Goal: Task Accomplishment & Management: Manage account settings

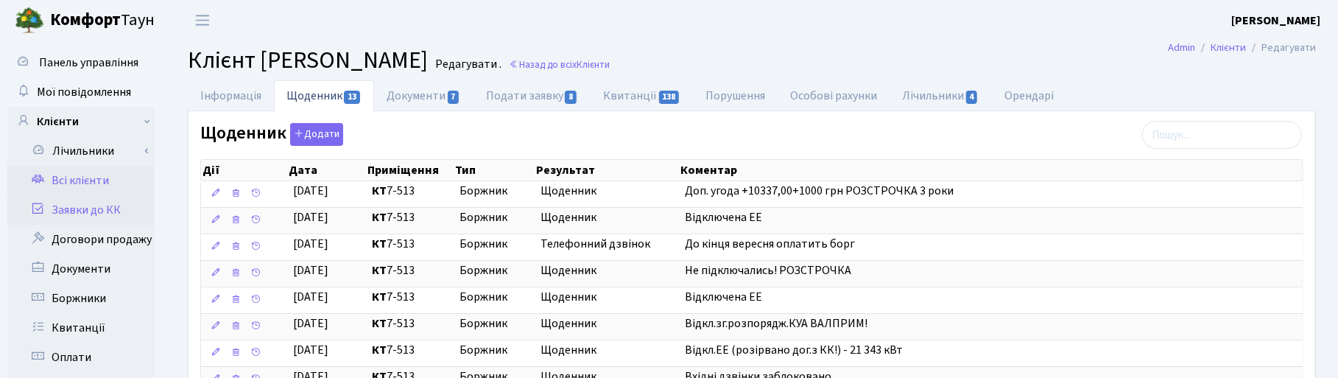
click at [94, 208] on link "Заявки до КК" at bounding box center [80, 209] width 147 height 29
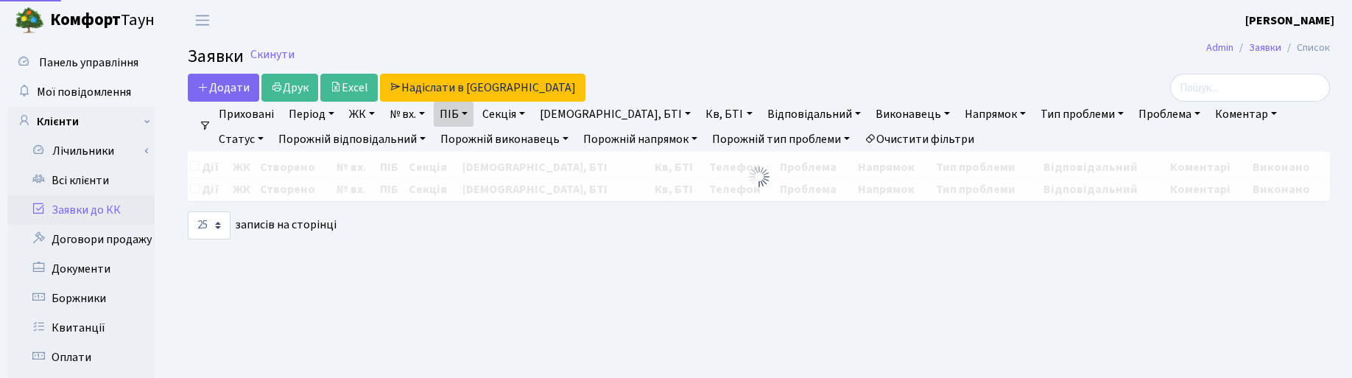
select select "25"
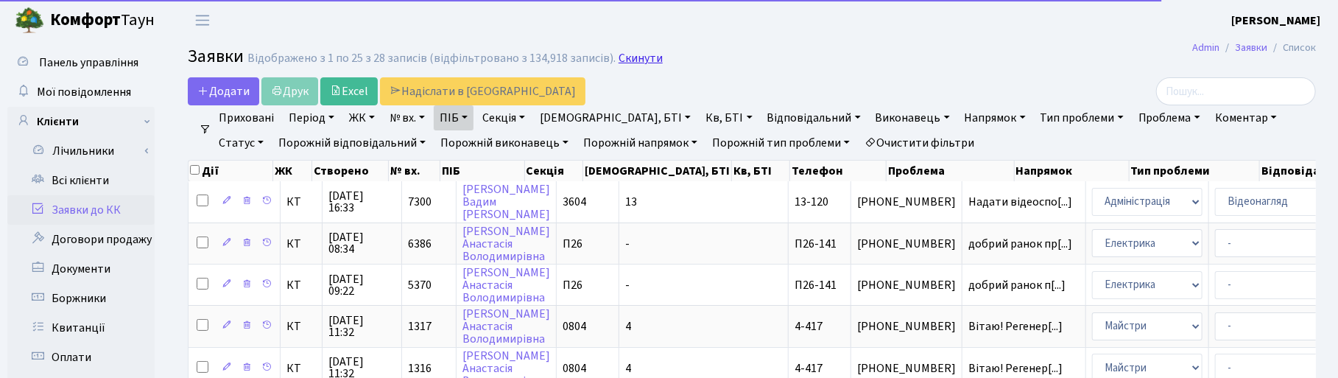
click at [643, 60] on link "Скинути" at bounding box center [641, 59] width 44 height 14
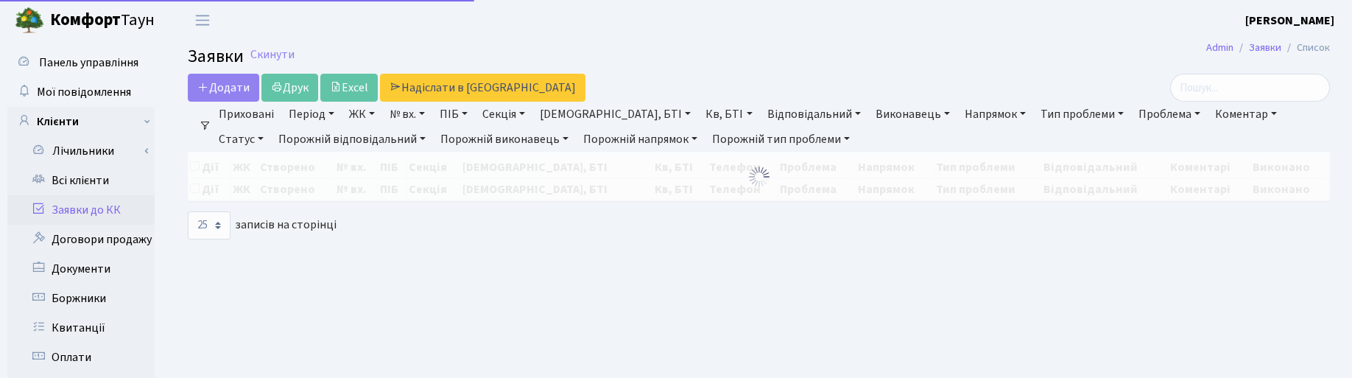
select select "25"
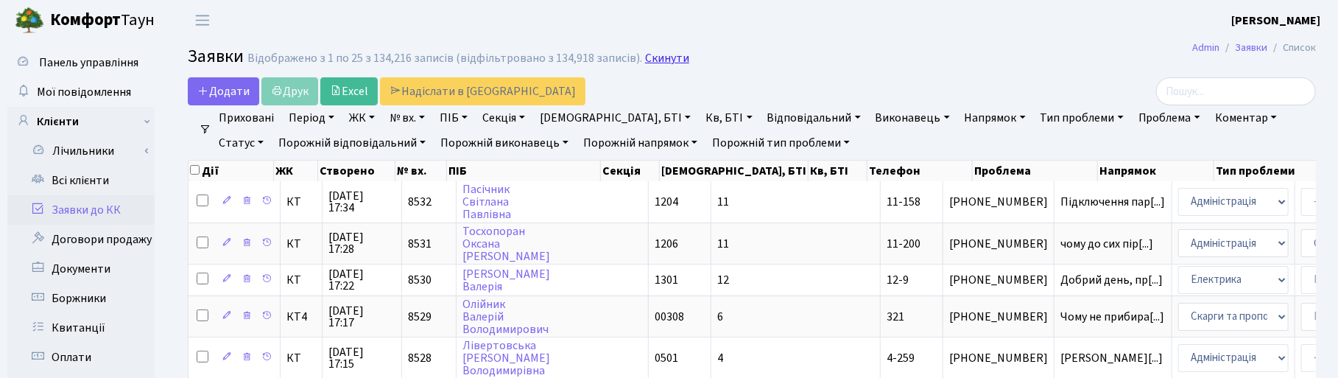
click at [657, 56] on link "Скинути" at bounding box center [667, 59] width 44 height 14
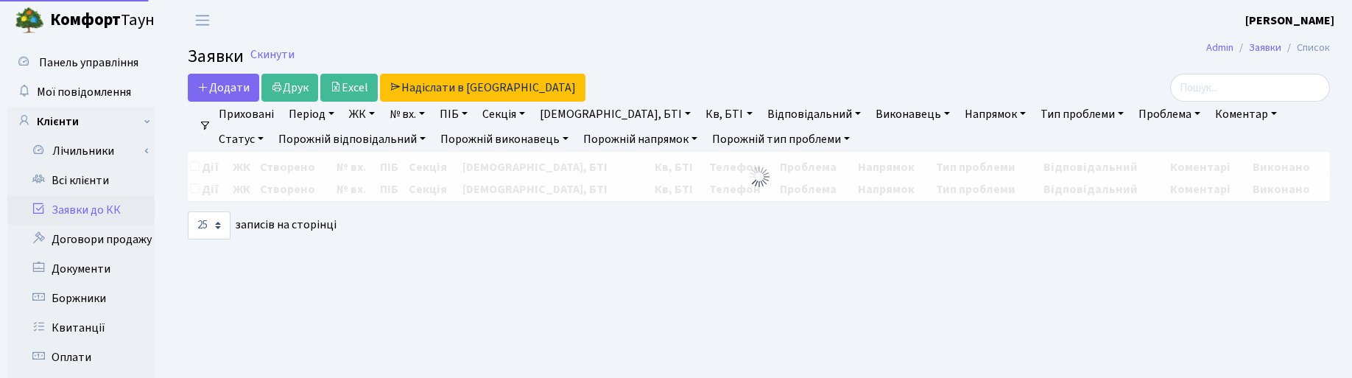
select select "25"
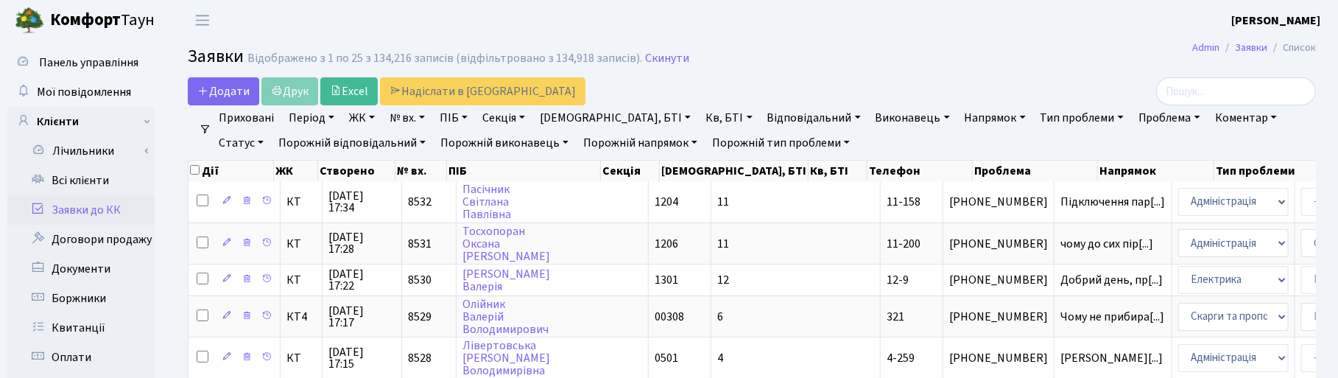
click at [270, 130] on link "Статус" at bounding box center [241, 142] width 57 height 25
click at [330, 221] on link "Не виконано" at bounding box center [272, 232] width 116 height 23
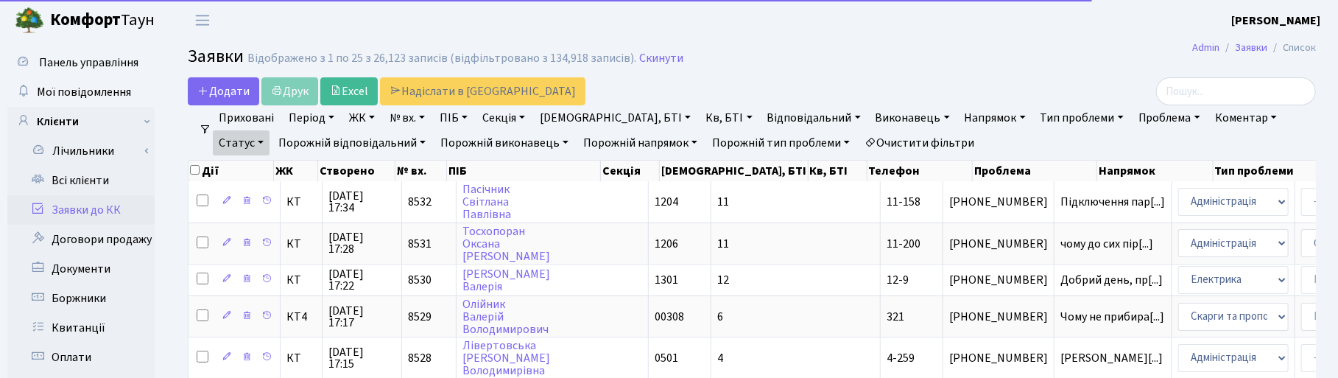
click at [959, 119] on link "Напрямок" at bounding box center [995, 117] width 73 height 25
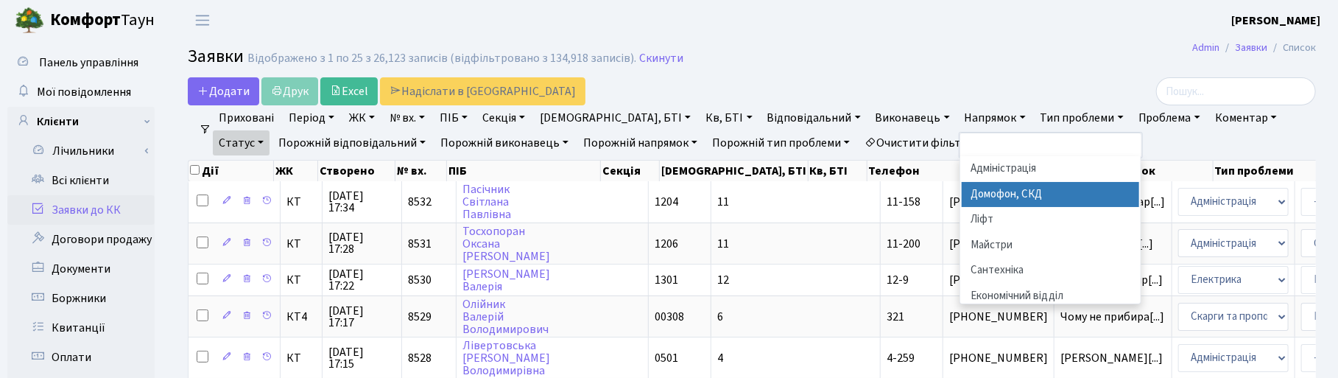
click at [962, 191] on li "Домофон, СКД" at bounding box center [1051, 195] width 178 height 26
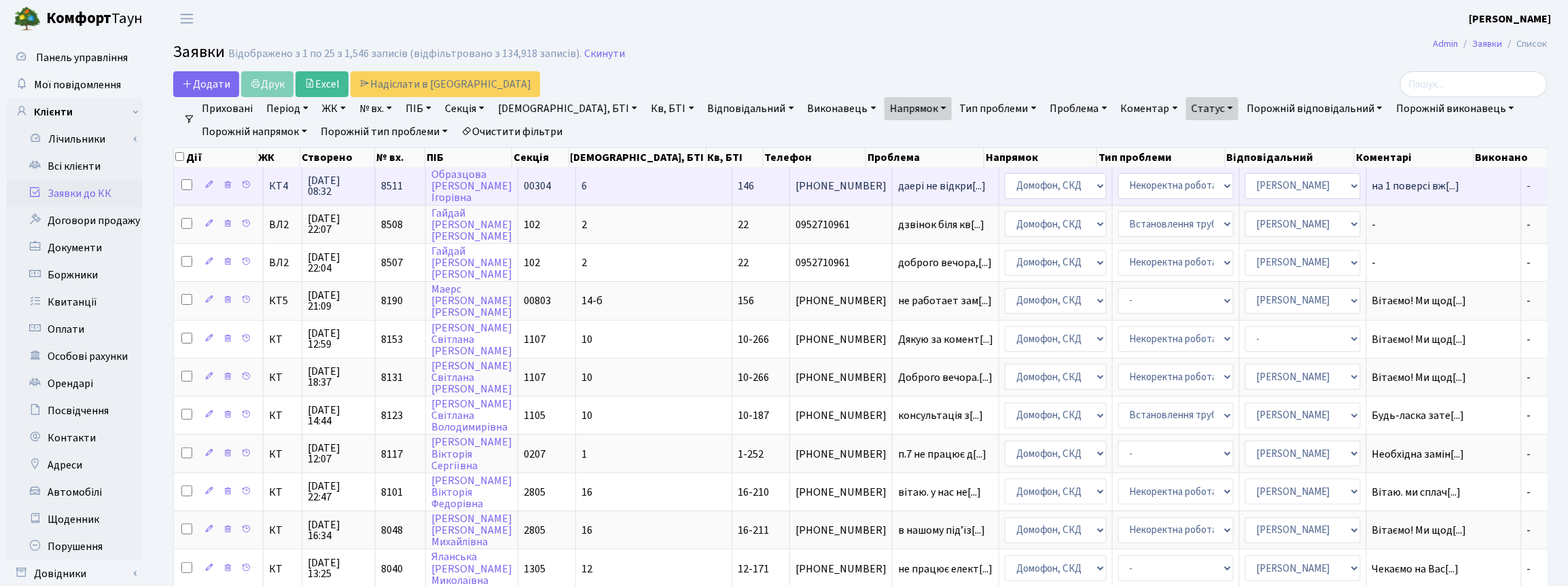
click at [339, 191] on span "30.09.2025 08:32" at bounding box center [339, 186] width 62 height 22
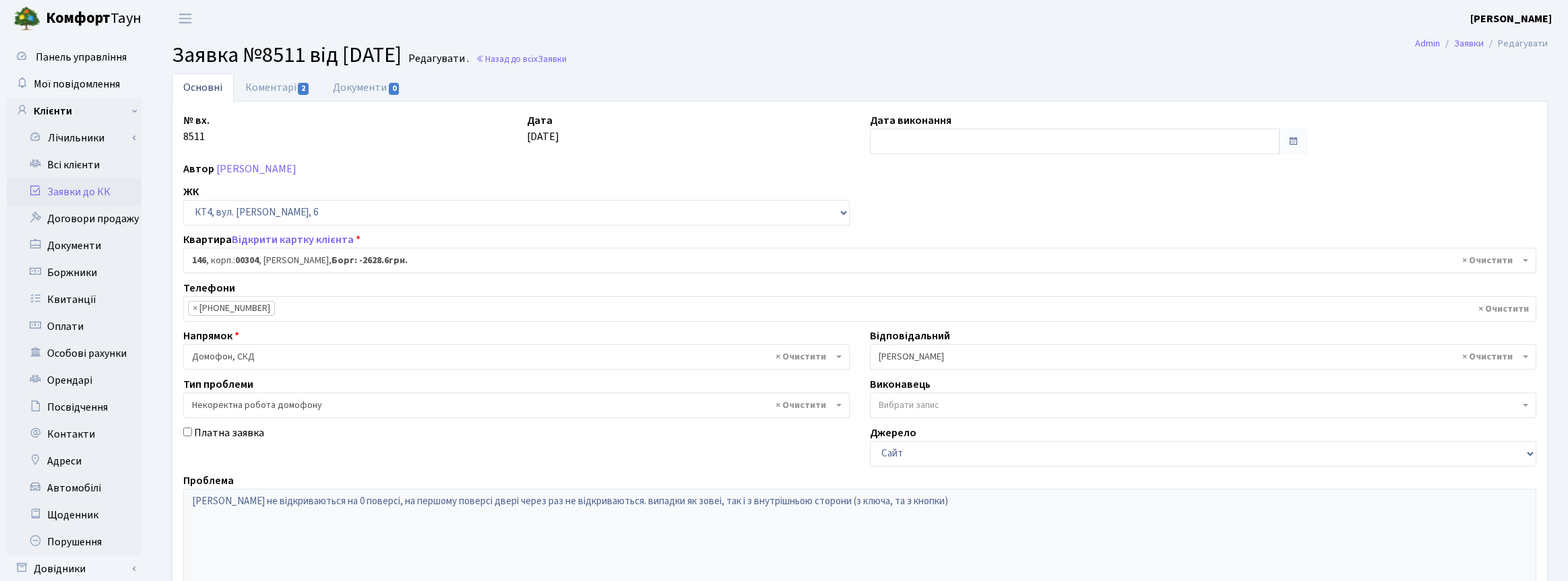
select select "16869"
select select "38"
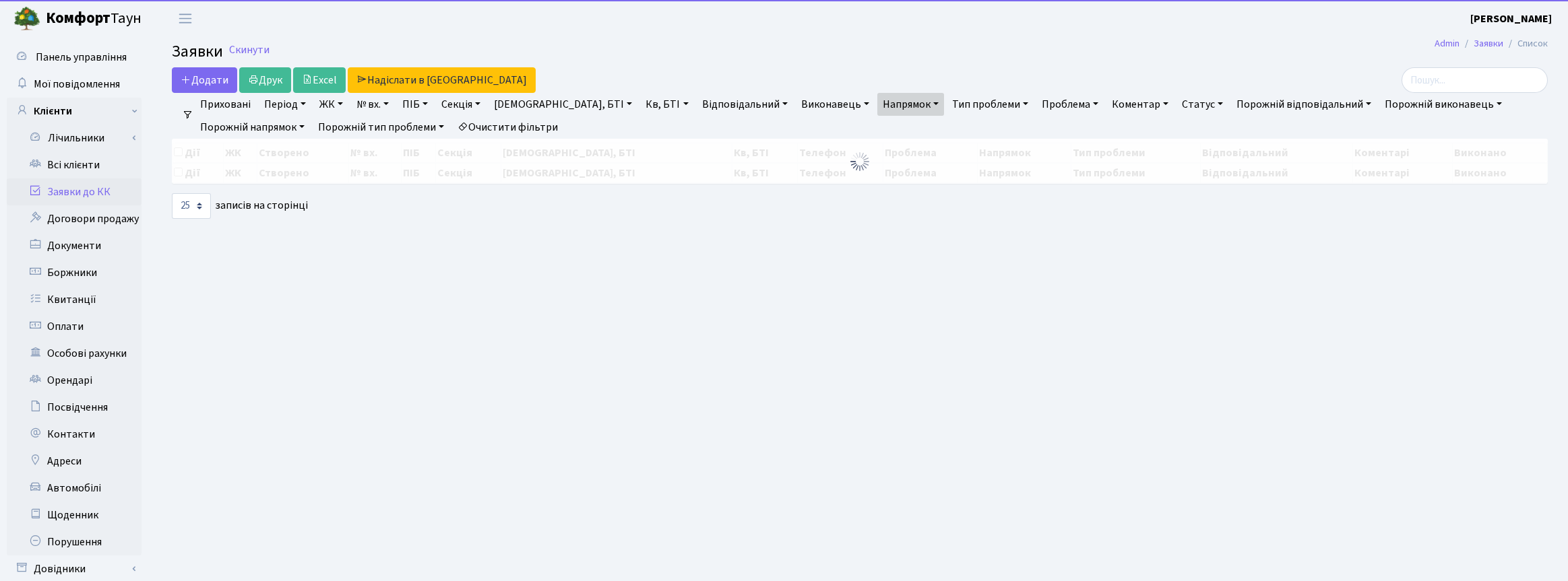
select select "25"
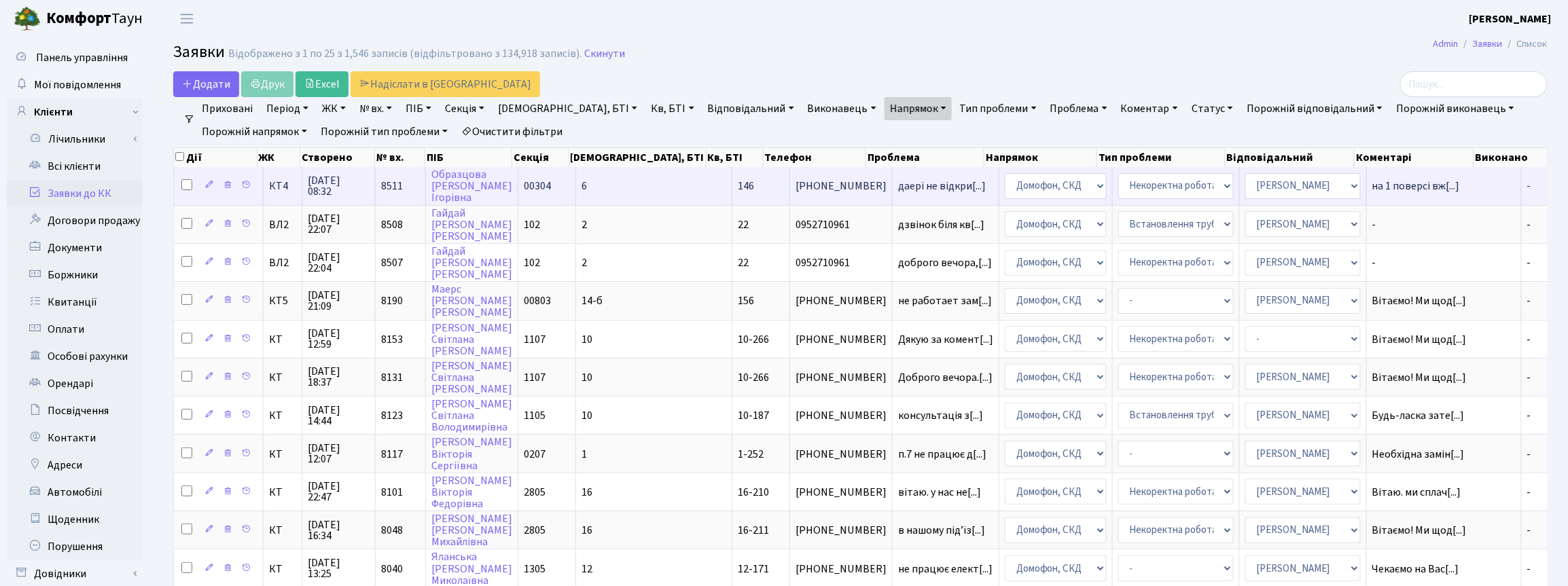
click at [185, 185] on input "checkbox" at bounding box center [187, 185] width 11 height 11
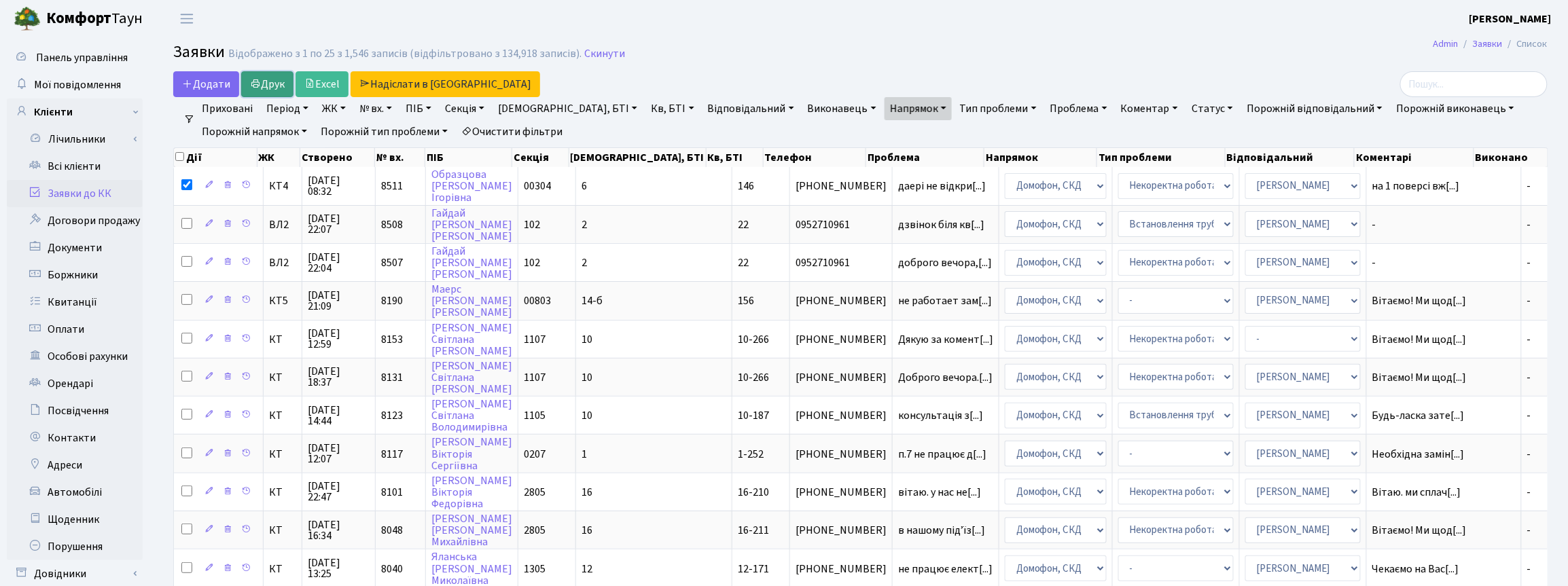
click at [279, 84] on link "Друк" at bounding box center [267, 84] width 53 height 26
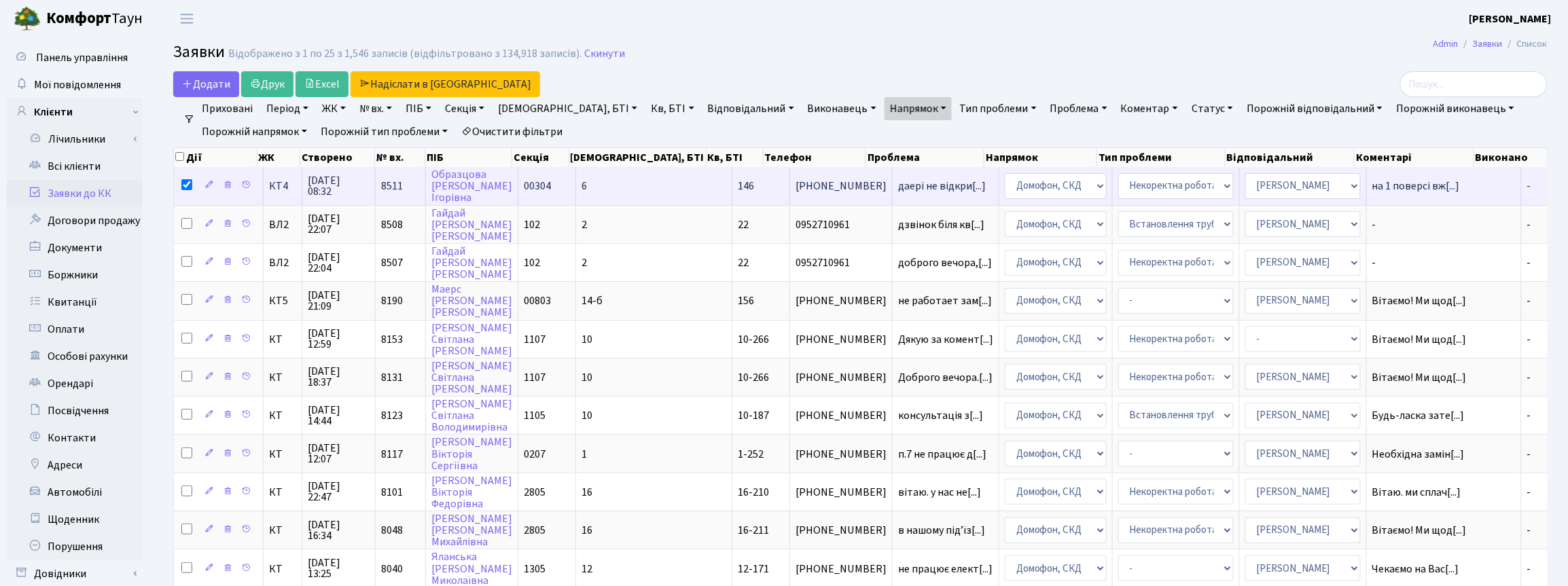
click at [189, 182] on input "checkbox" at bounding box center [187, 185] width 11 height 11
checkbox input "false"
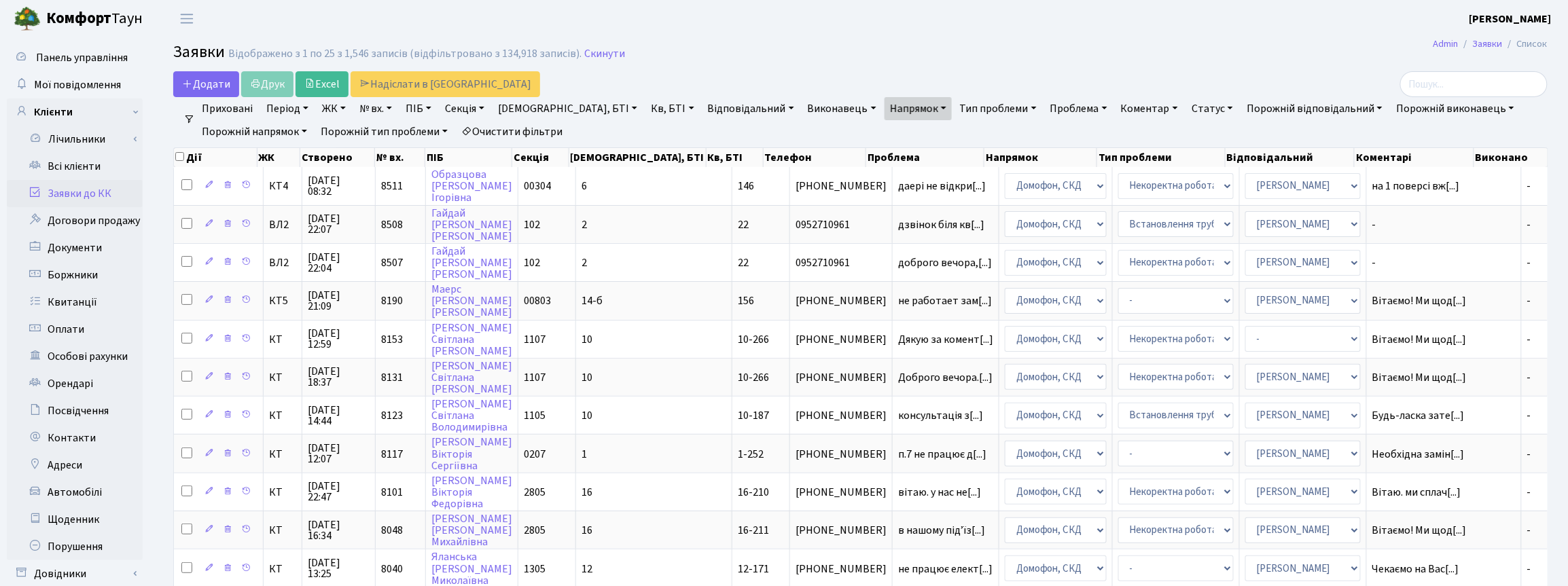
click at [885, 107] on link "Напрямок" at bounding box center [918, 108] width 67 height 23
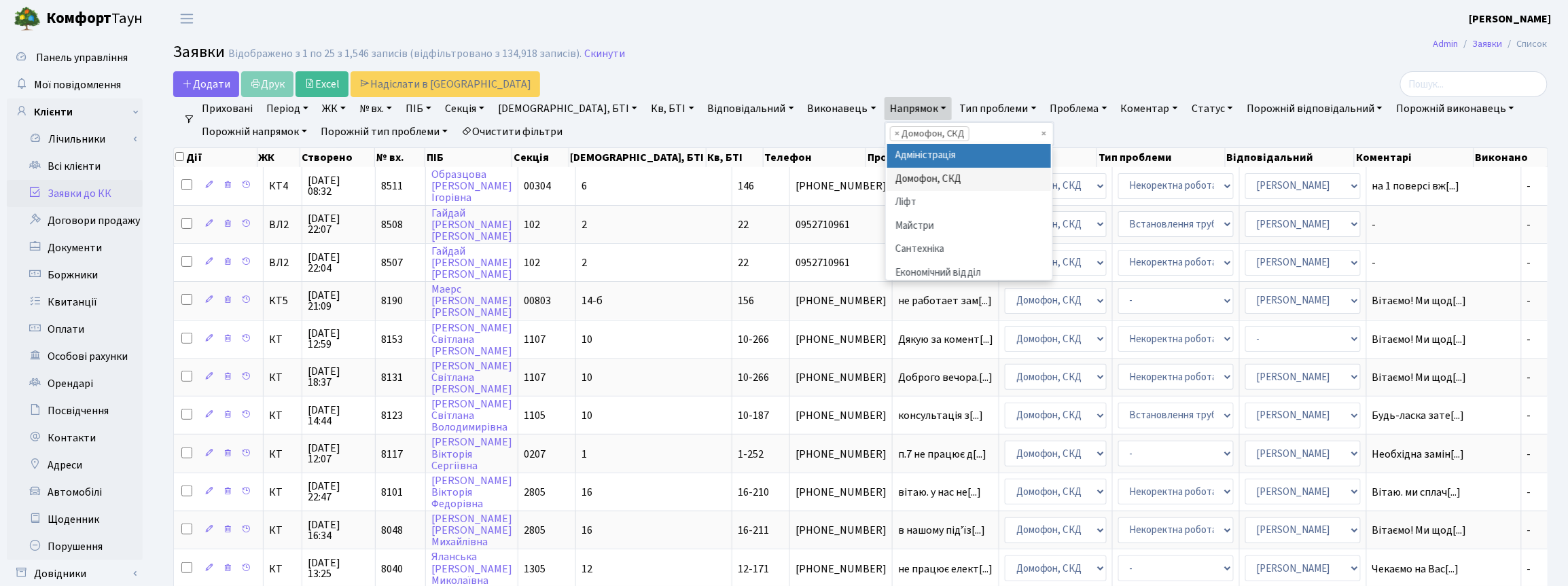
click at [895, 135] on span "×" at bounding box center [897, 134] width 5 height 14
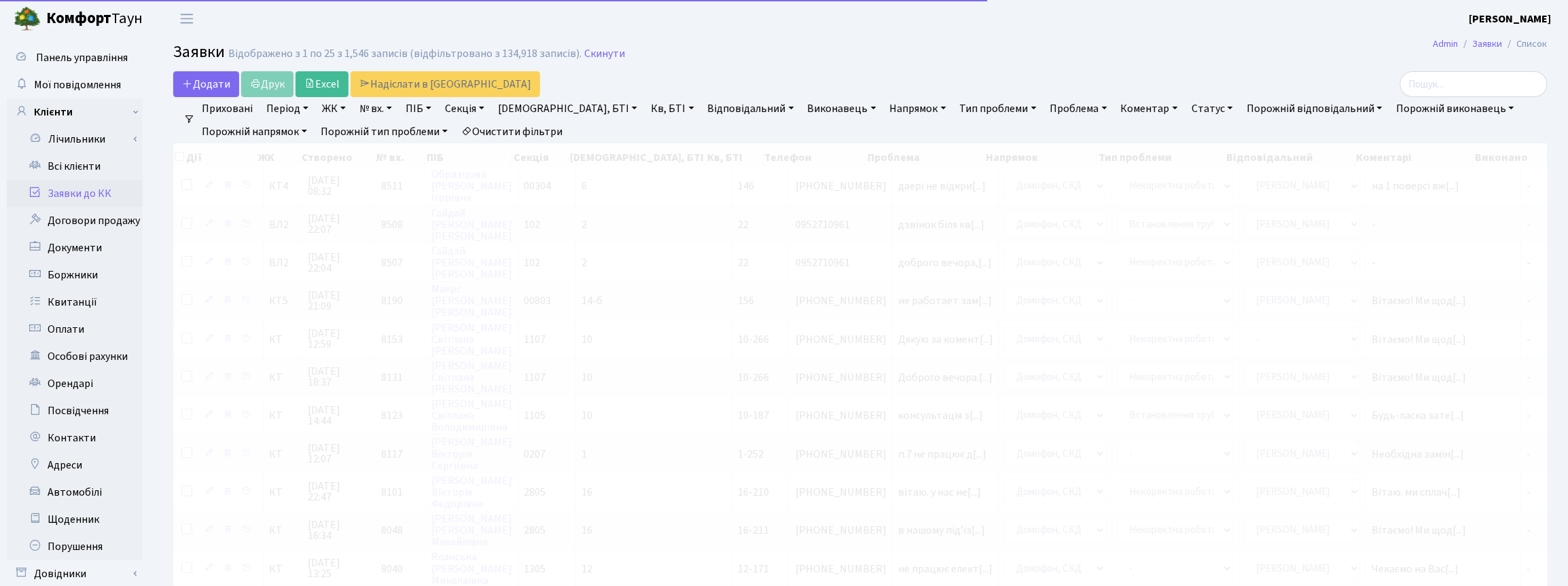
click at [885, 107] on link "Напрямок" at bounding box center [918, 108] width 67 height 23
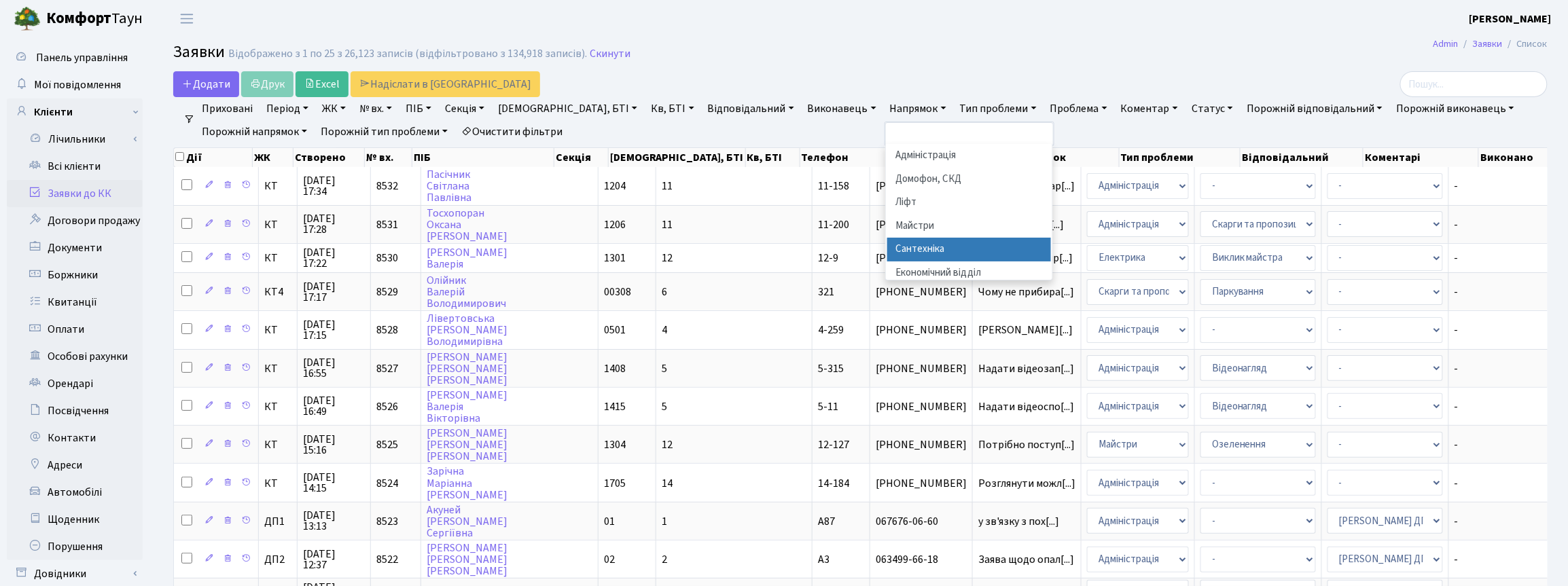
scroll to position [85, 0]
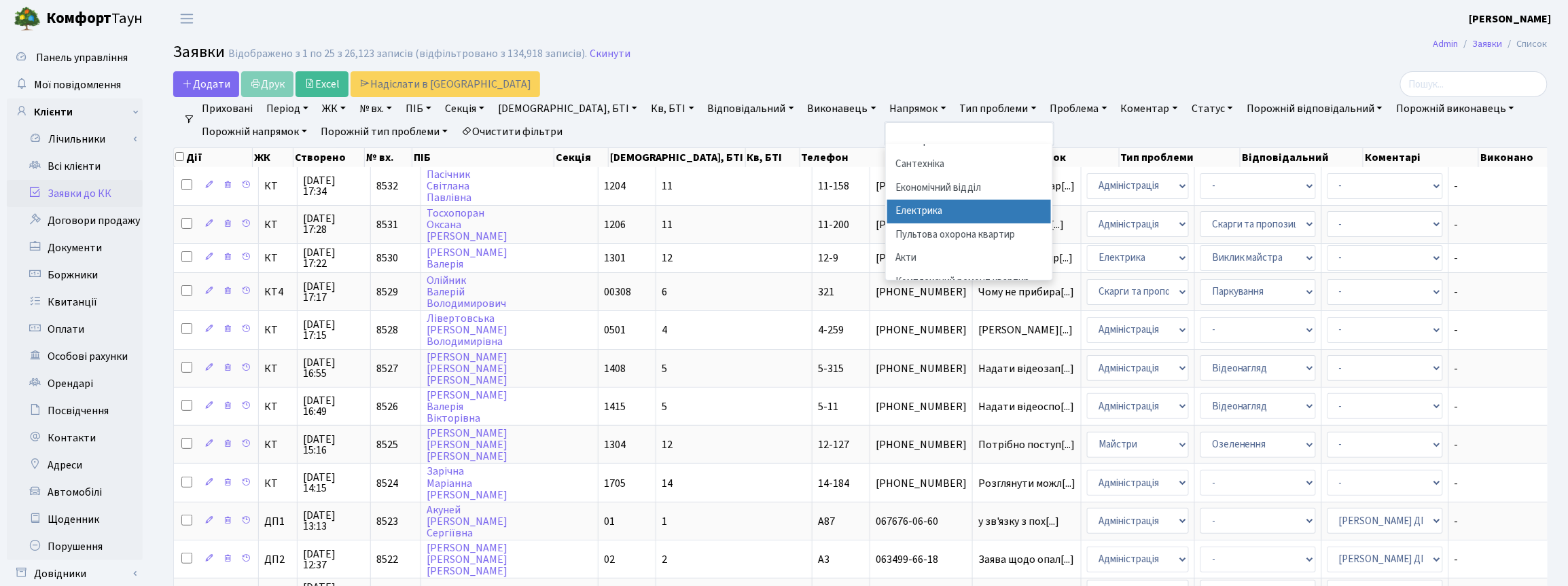
click at [887, 215] on li "Електрика" at bounding box center [969, 211] width 164 height 24
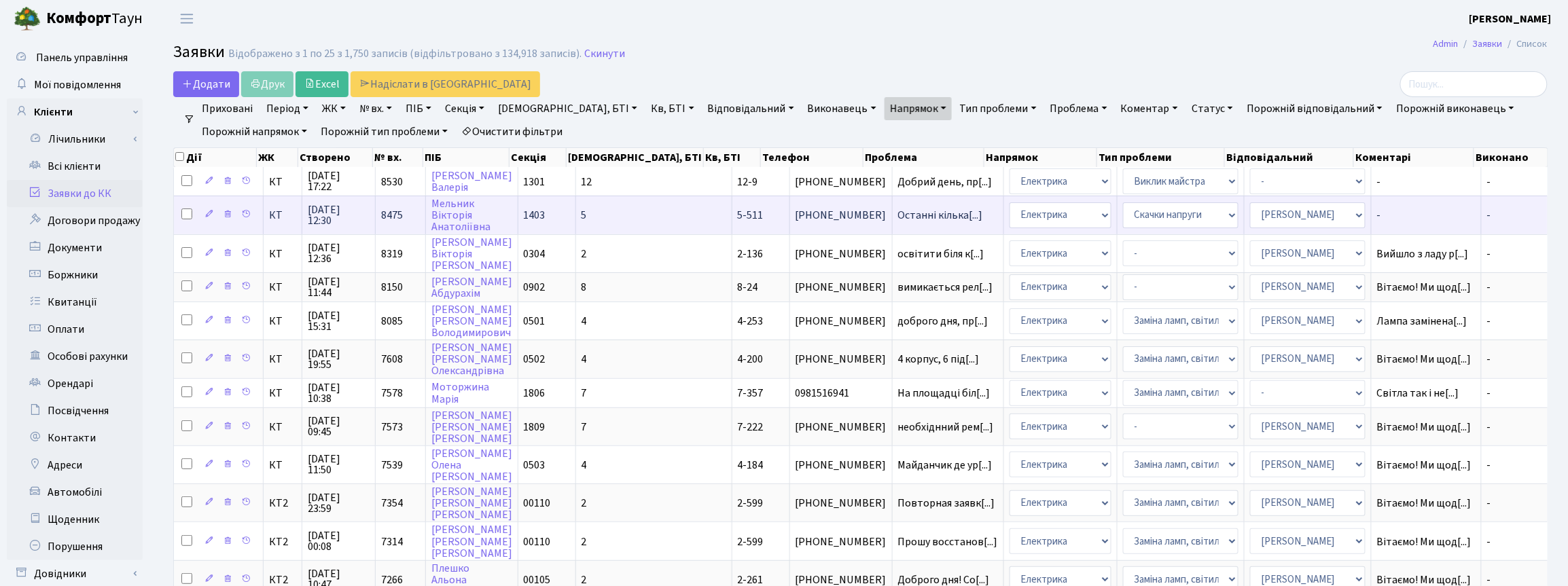
click at [187, 218] on input "checkbox" at bounding box center [187, 214] width 11 height 11
checkbox input "true"
click at [321, 212] on span "29.09.2025 12:30" at bounding box center [339, 216] width 62 height 22
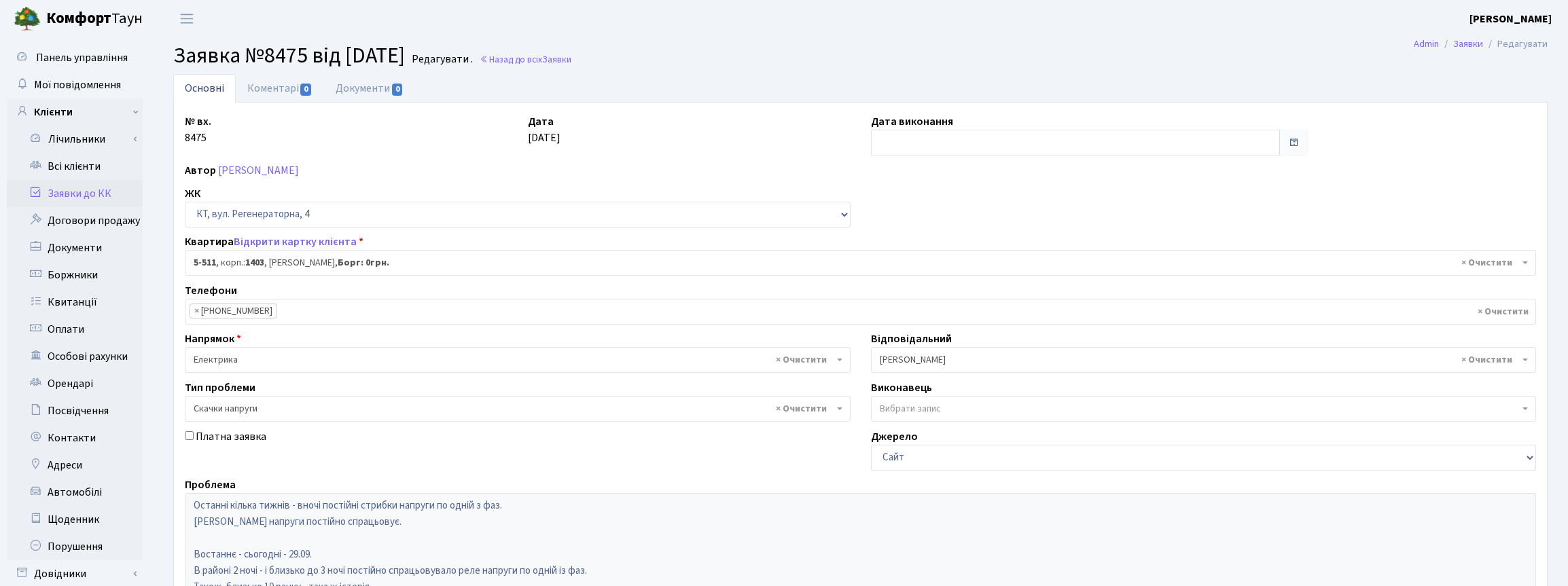
select select "2039"
select select "67"
click at [262, 239] on link "Відкрити картку клієнта" at bounding box center [294, 242] width 123 height 15
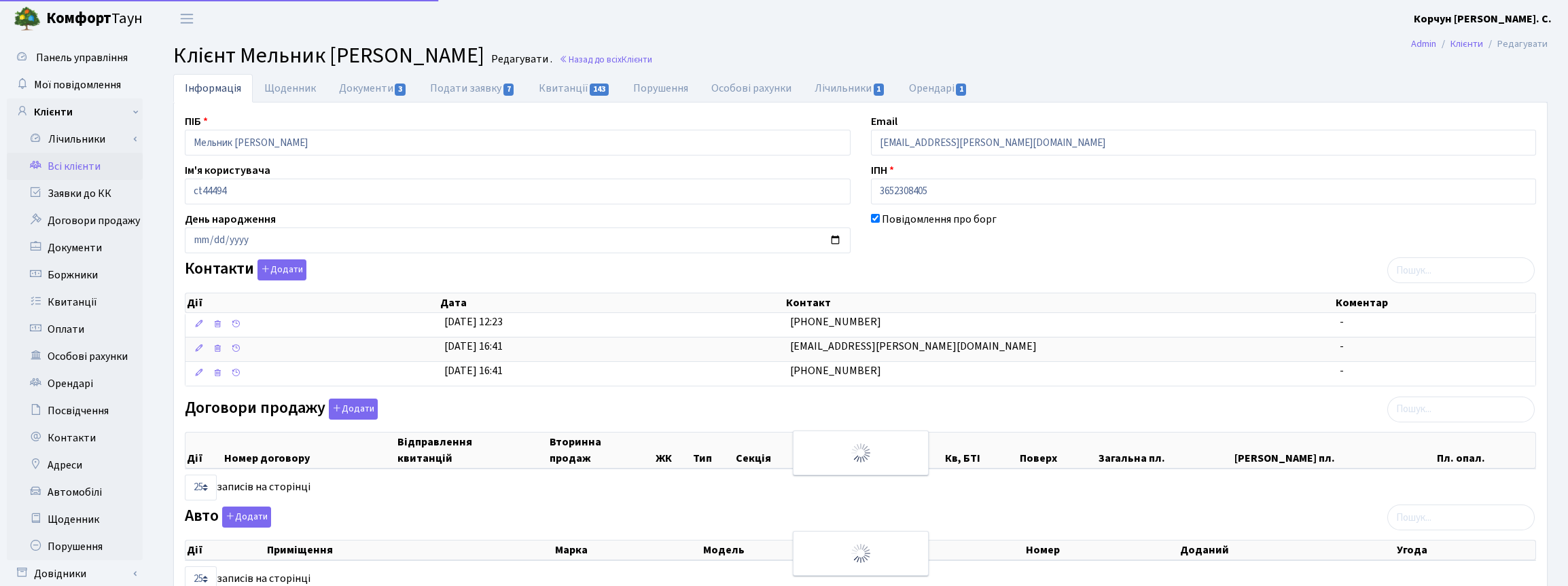
select select "25"
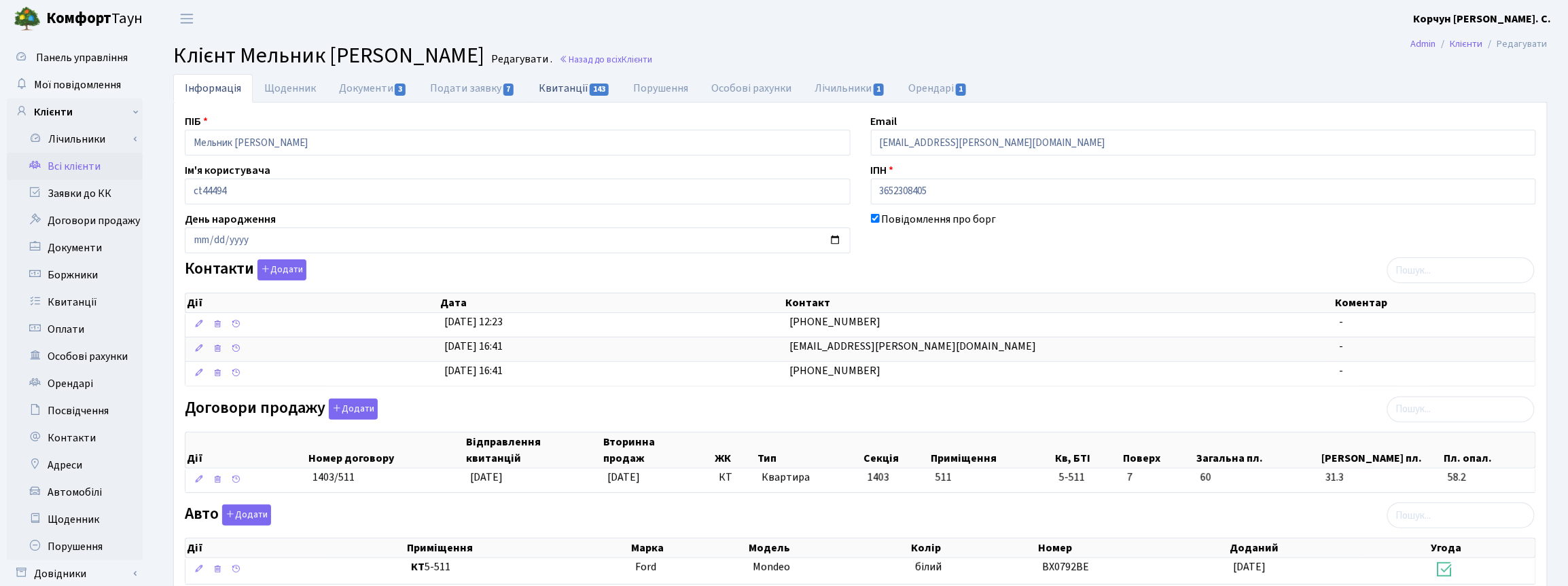
click at [583, 86] on link "Квитанції 143" at bounding box center [574, 88] width 94 height 28
select select "25"
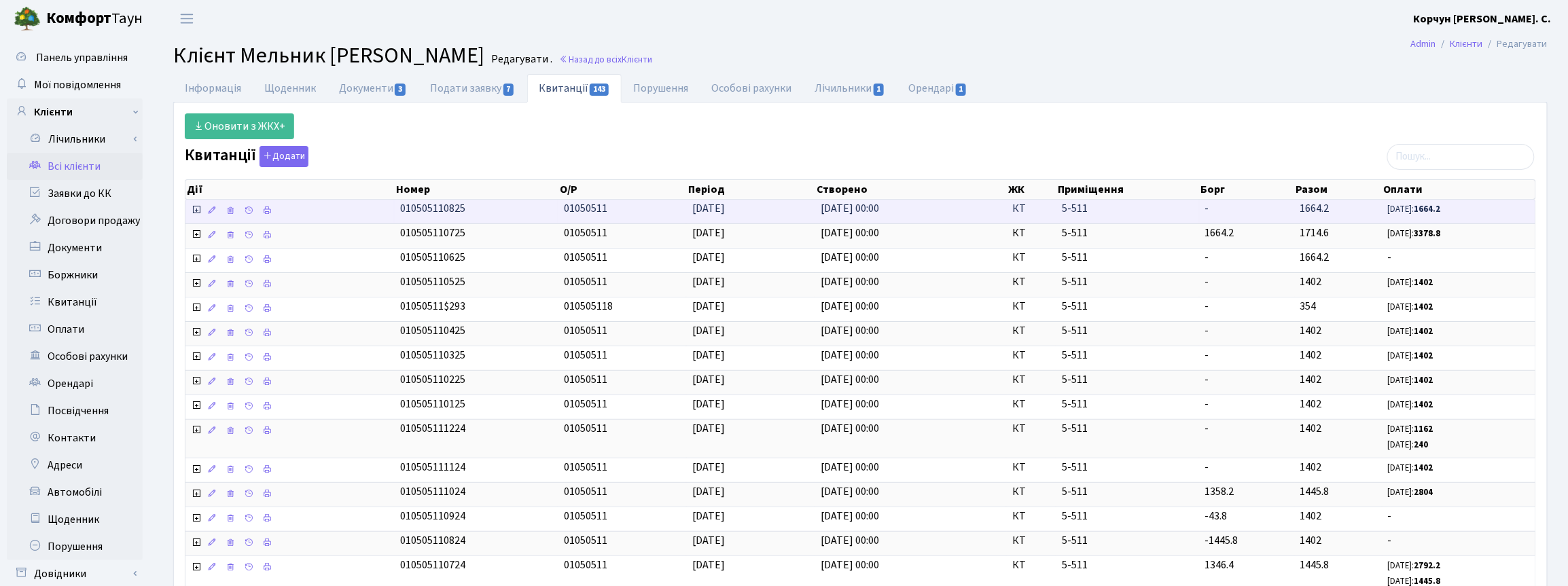
click at [197, 209] on icon at bounding box center [196, 210] width 11 height 11
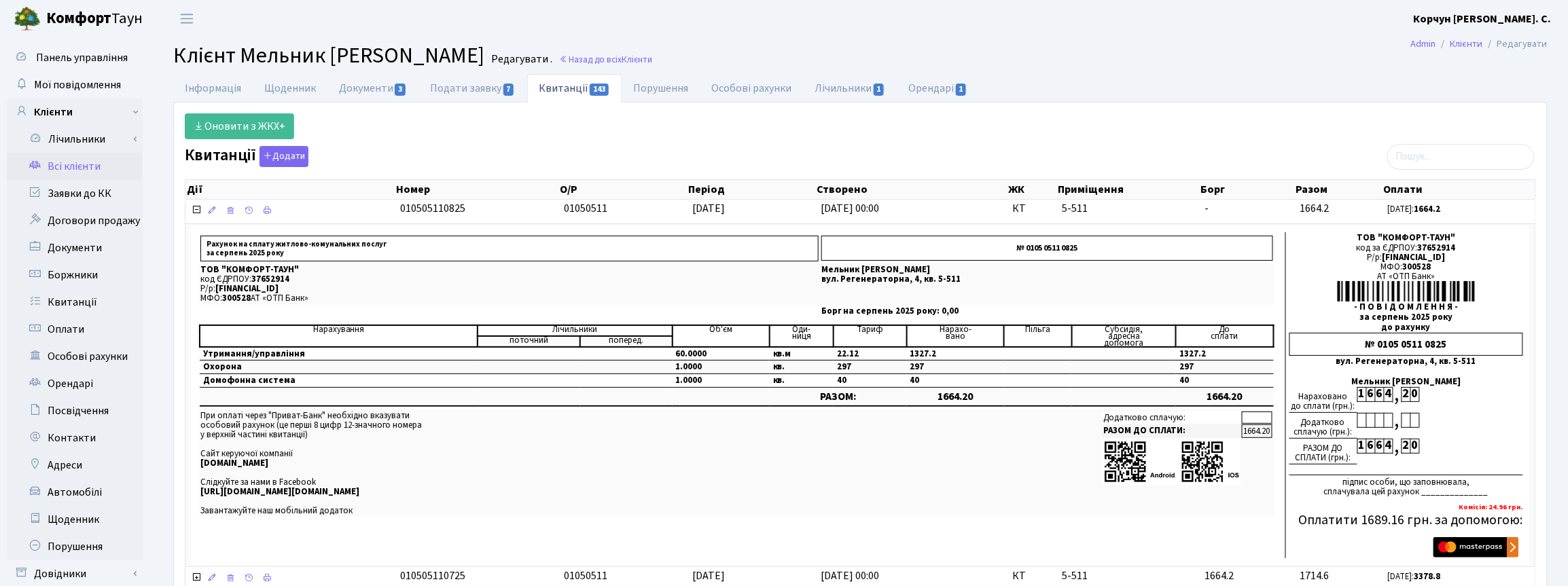
click at [73, 166] on link "Всі клієнти" at bounding box center [74, 166] width 136 height 27
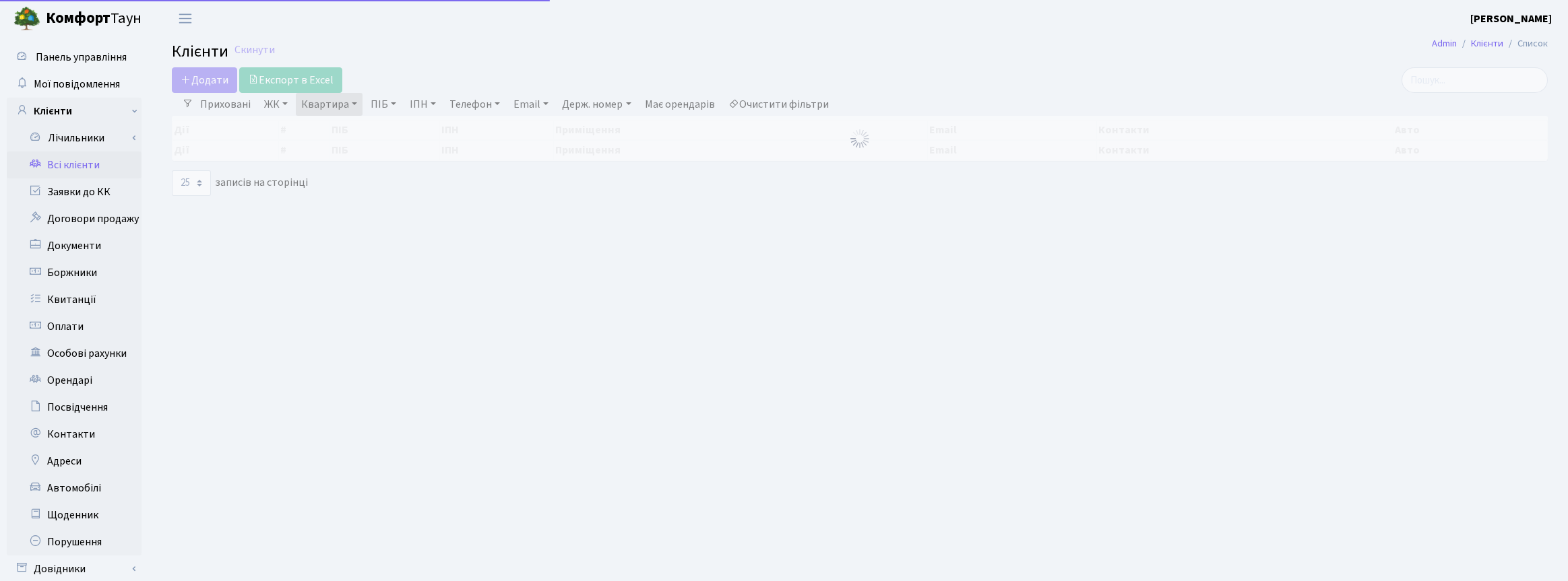
select select "25"
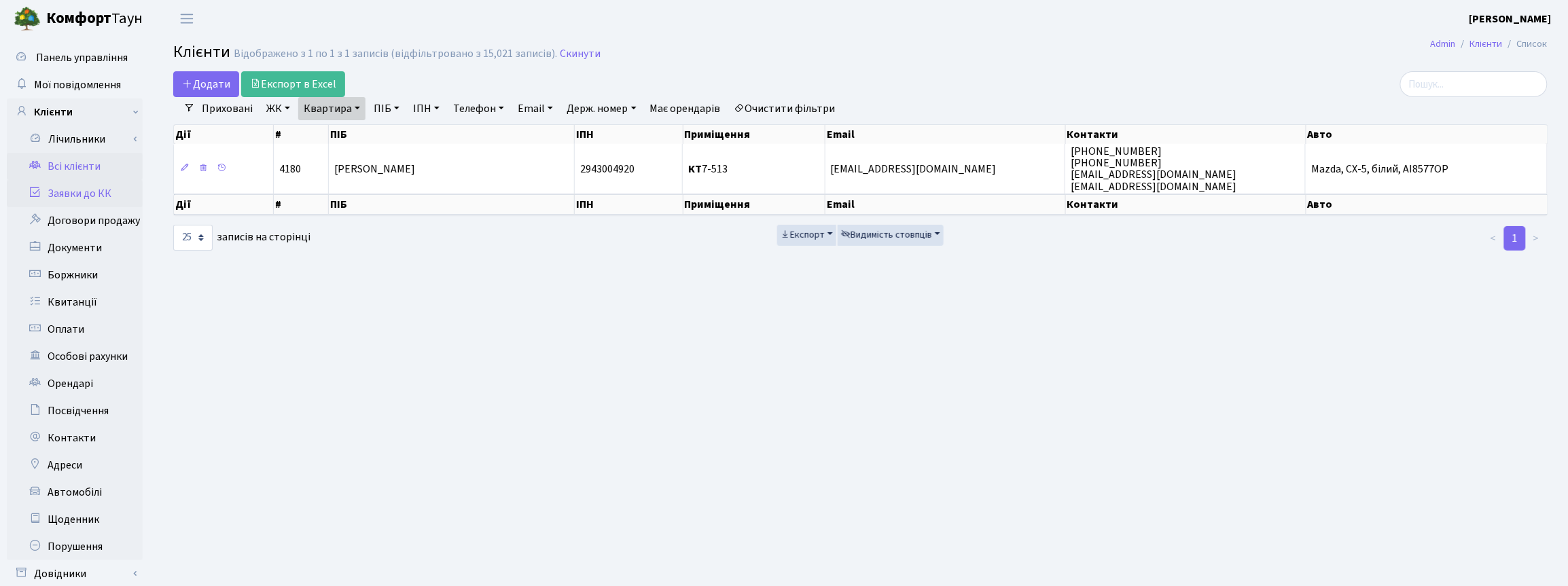
click at [72, 191] on link "Заявки до КК" at bounding box center [74, 193] width 136 height 27
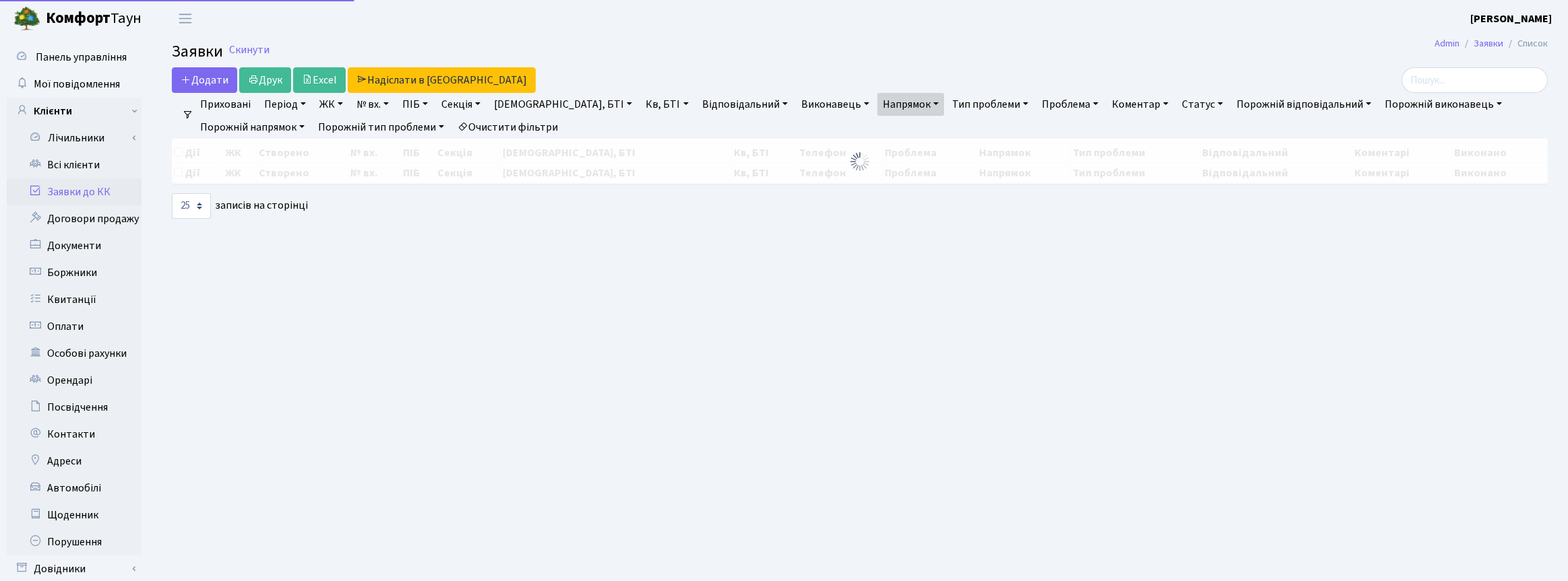
select select "25"
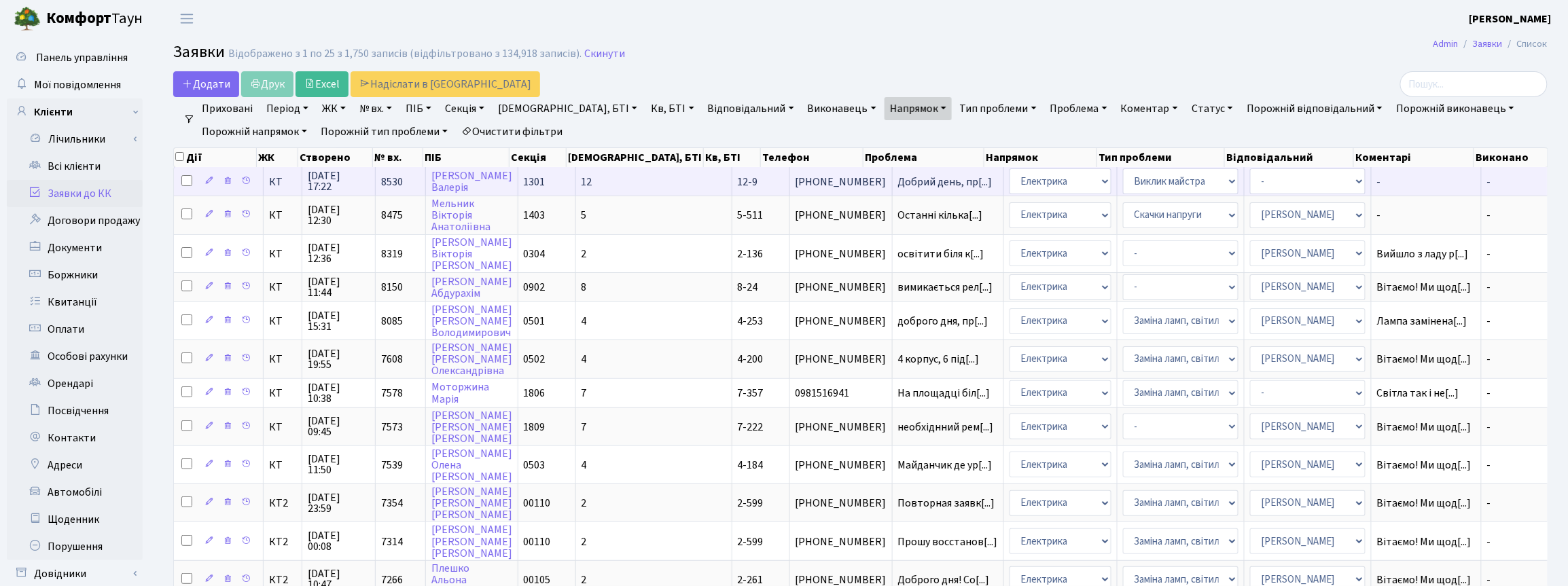
click at [182, 181] on input "checkbox" at bounding box center [187, 181] width 11 height 11
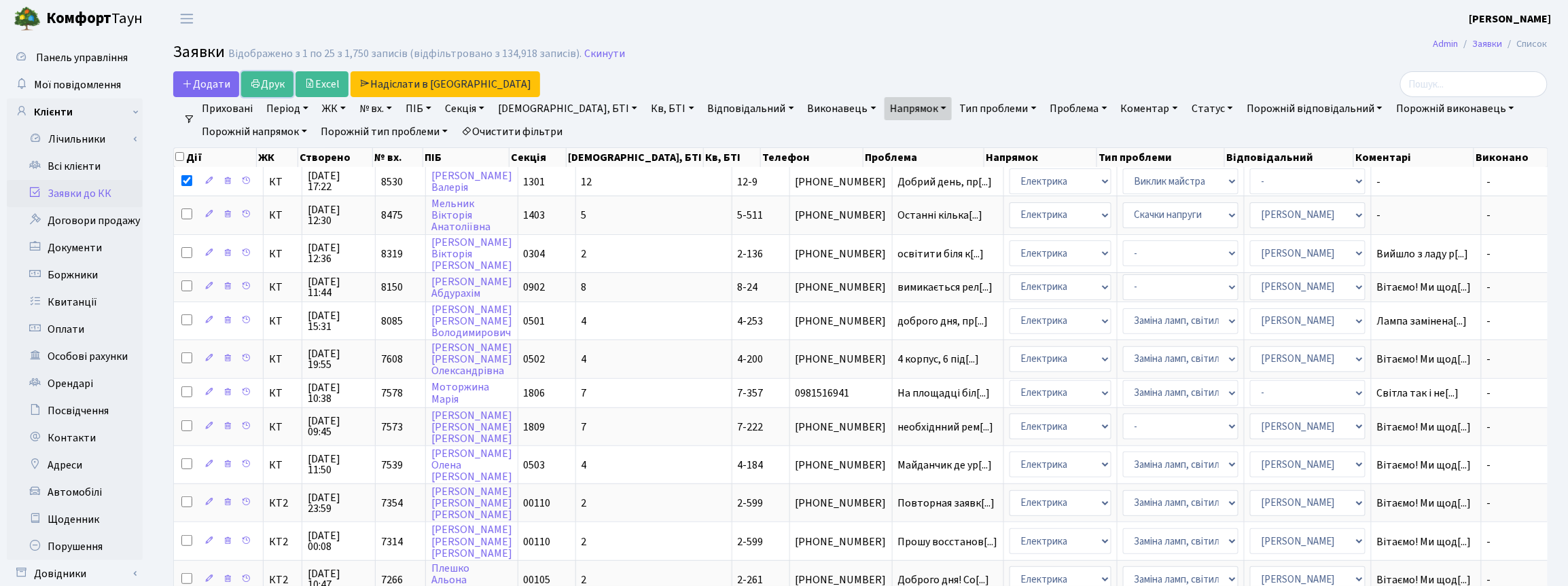
drag, startPoint x: 252, startPoint y: 87, endPoint x: 857, endPoint y: 86, distance: 605.0
click at [252, 87] on icon at bounding box center [255, 84] width 11 height 11
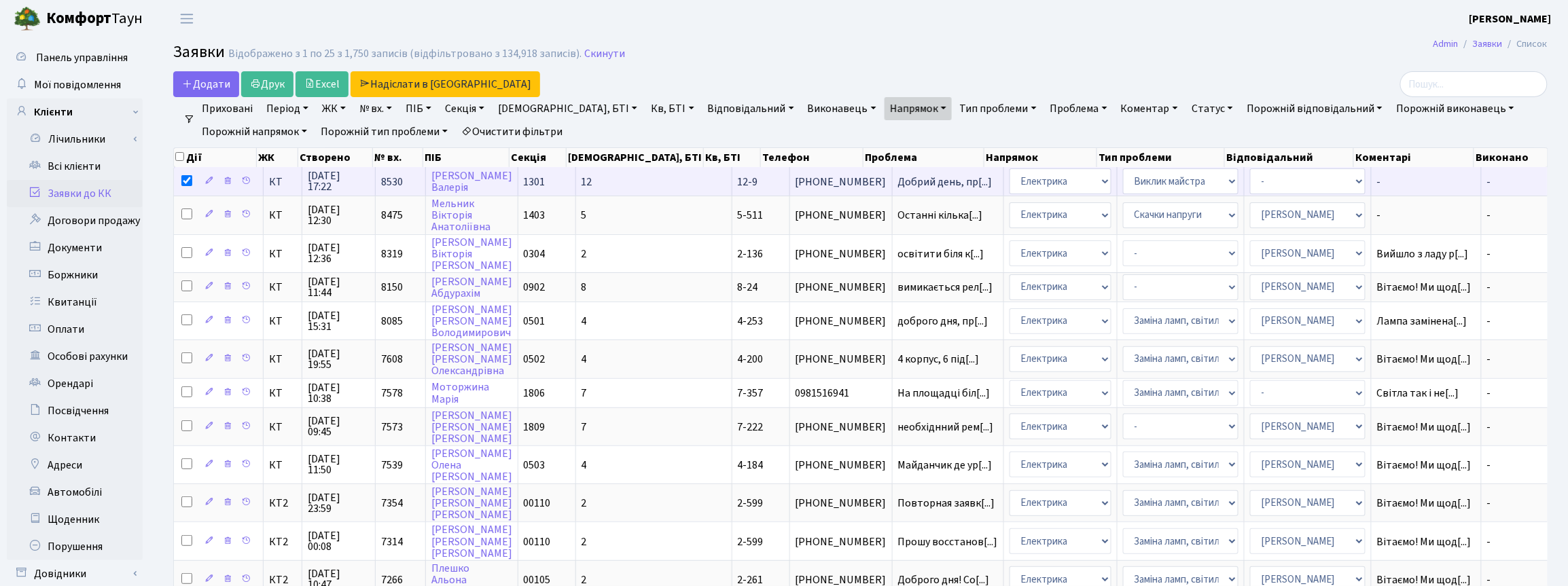
click at [187, 184] on input "checkbox" at bounding box center [187, 181] width 11 height 11
checkbox input "false"
click at [339, 184] on span "[DATE] 17:22" at bounding box center [339, 182] width 62 height 22
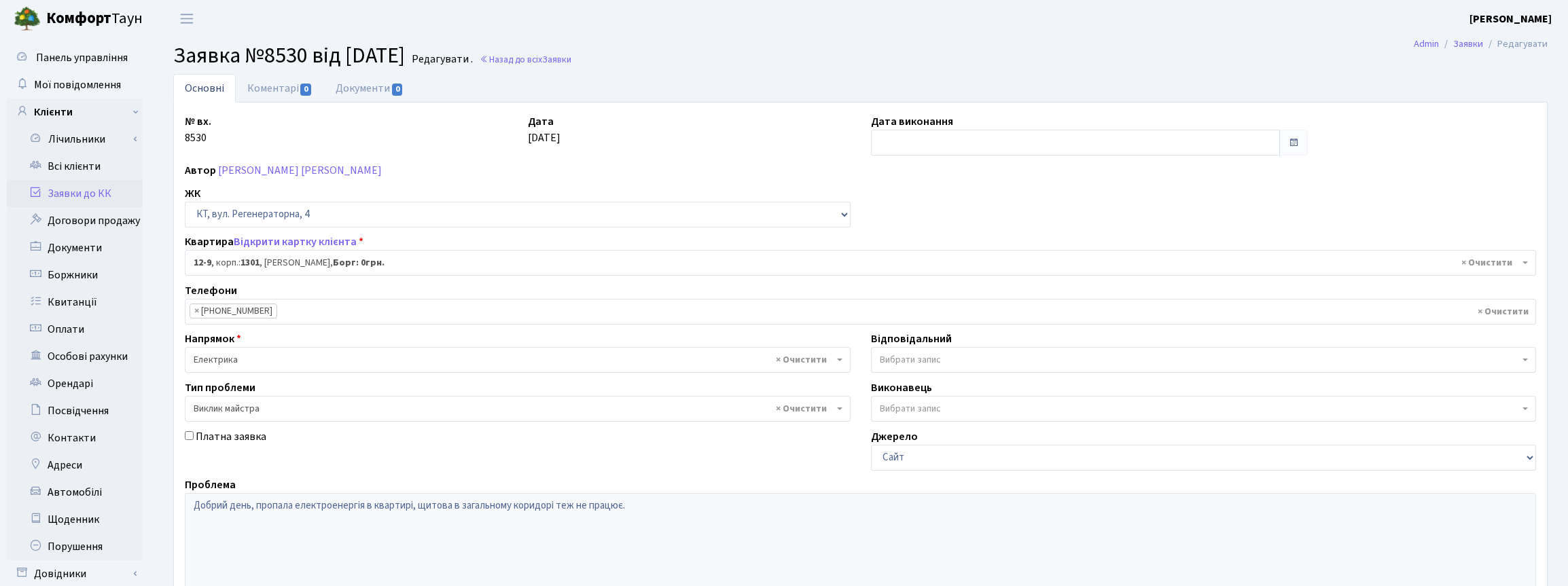
select select "7116"
select select "29"
